Goal: Task Accomplishment & Management: Manage account settings

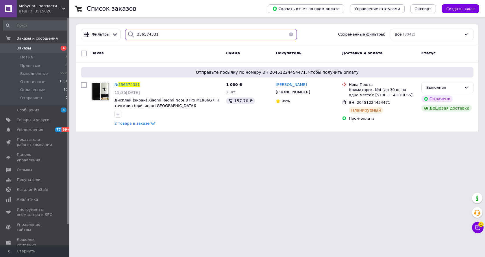
drag, startPoint x: 177, startPoint y: 35, endPoint x: 0, endPoint y: 33, distance: 177.8
click at [0, 33] on html "MobyCat - запчасти для мобильных телефонов и планшетов Ваш ID: 3515820 Сайт Mob…" at bounding box center [242, 69] width 485 height 138
paste input "913121UA"
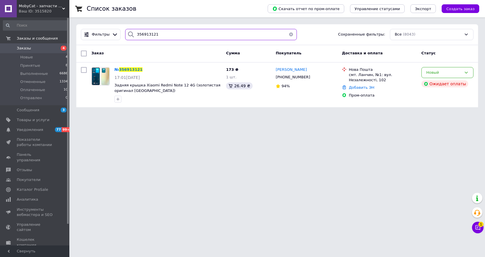
type input "356913121"
click at [173, 35] on input "356913121" at bounding box center [211, 34] width 172 height 11
click at [182, 114] on html "MobyCat - запчасти для мобильных телефонов и планшетов Ваш ID: 3515820 Сайт Mob…" at bounding box center [242, 57] width 485 height 114
click at [318, 103] on div "[PERSON_NAME] [PHONE_NUMBER] 94%" at bounding box center [306, 85] width 66 height 40
drag, startPoint x: 167, startPoint y: 38, endPoint x: 35, endPoint y: 18, distance: 133.5
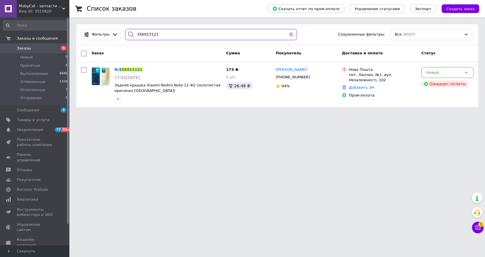
click at [35, 18] on div "MobyCat - запчасти для мобильных телефонов и планшетов Ваш ID: 3515820 Сайт Mob…" at bounding box center [242, 57] width 485 height 114
paste input "UA"
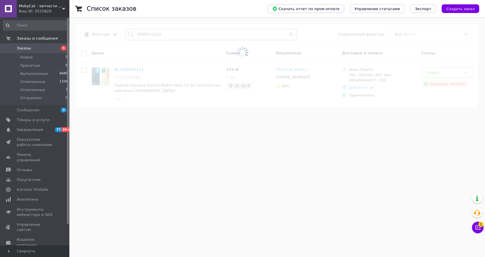
type input "356913121"
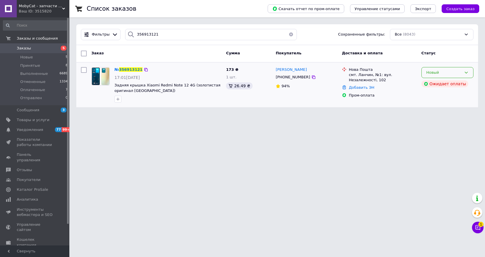
click at [452, 67] on div "Новый" at bounding box center [447, 72] width 52 height 11
click at [436, 106] on li "Отменен" at bounding box center [447, 105] width 51 height 11
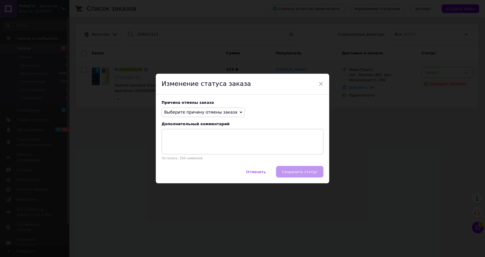
click at [212, 110] on span "Выберите причину отмены заказа" at bounding box center [200, 112] width 73 height 5
drag, startPoint x: 176, startPoint y: 145, endPoint x: 189, endPoint y: 148, distance: 13.0
click at [177, 145] on li "По просьбе покупателя" at bounding box center [203, 148] width 83 height 8
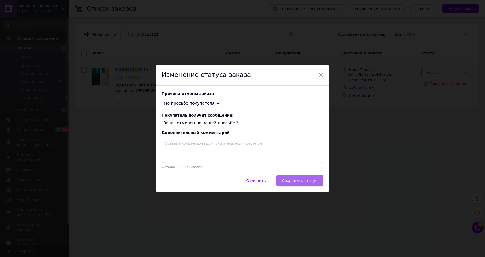
click at [300, 180] on span "Сохранить статус" at bounding box center [299, 180] width 35 height 4
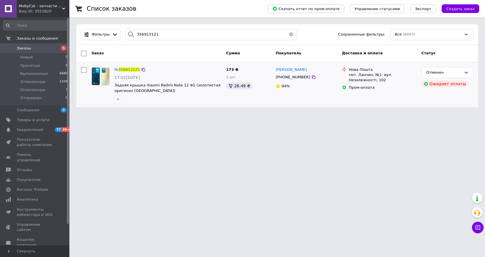
click at [246, 114] on html "MobyCat - запчасти для мобильных телефонов и планшетов Ваш ID: 3515820 Сайт Mob…" at bounding box center [242, 57] width 485 height 114
